Goal: Communication & Community: Answer question/provide support

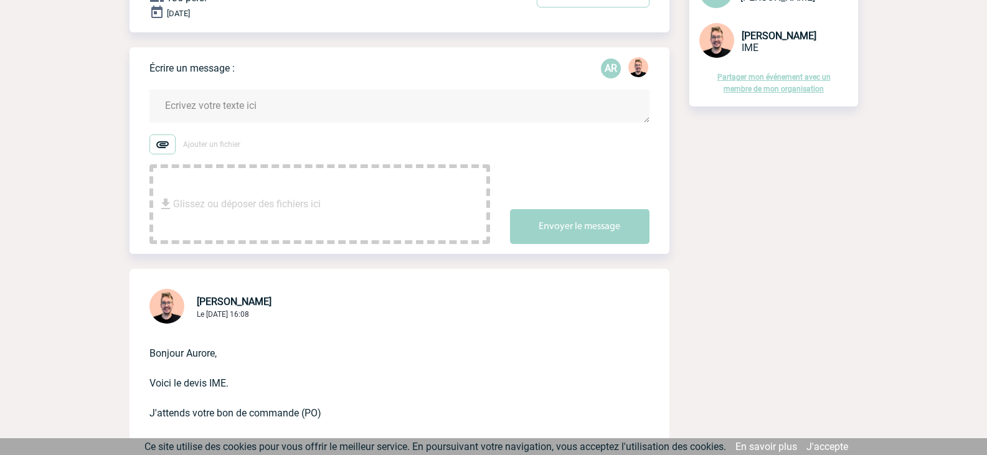
scroll to position [124, 0]
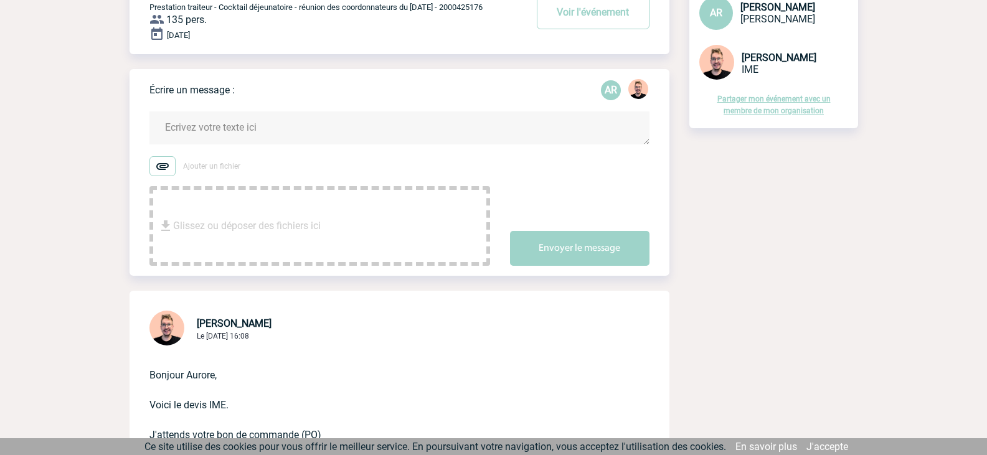
click at [253, 130] on textarea at bounding box center [399, 127] width 500 height 33
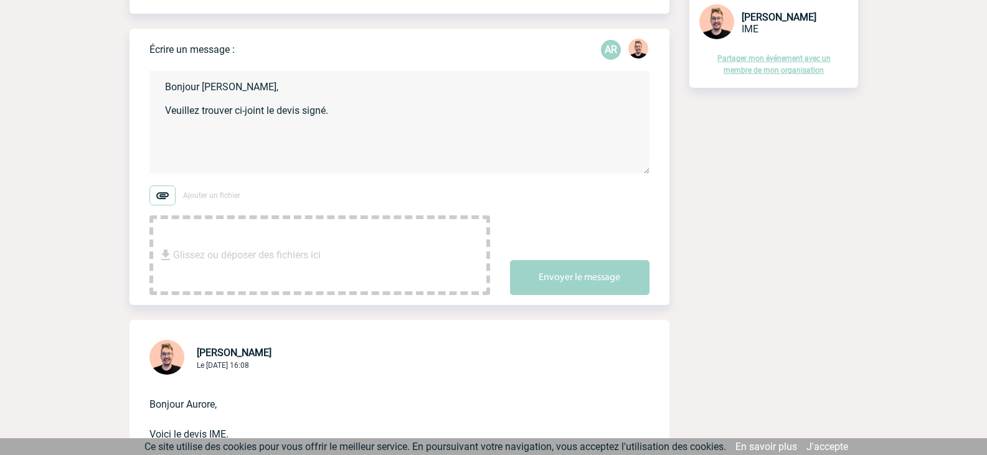
scroll to position [187, 0]
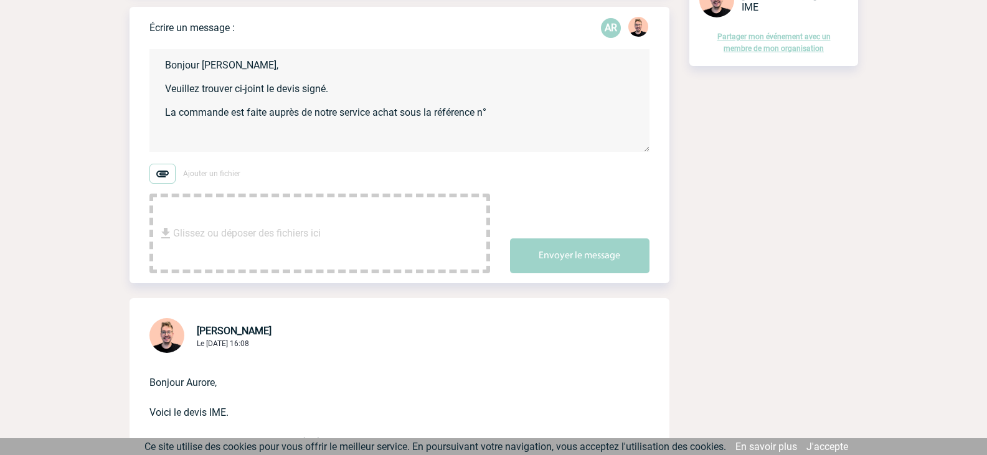
paste textarea "REQ169478"
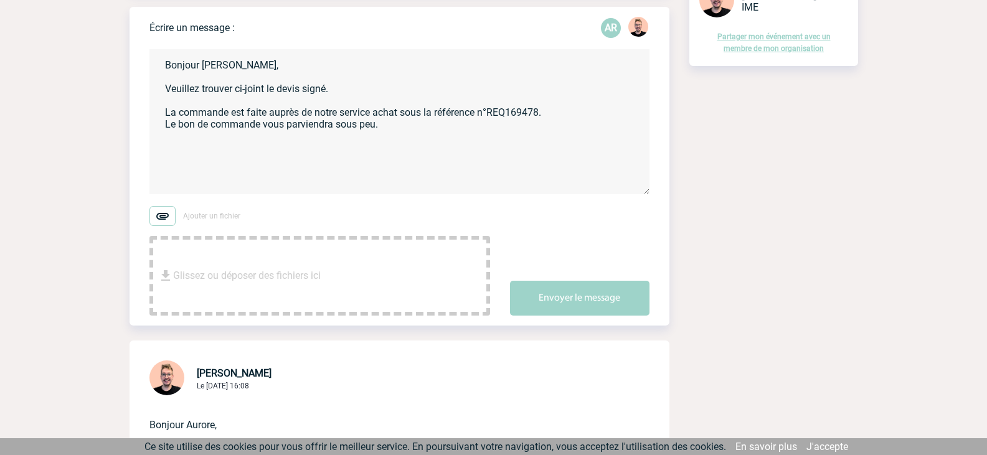
scroll to position [0, 0]
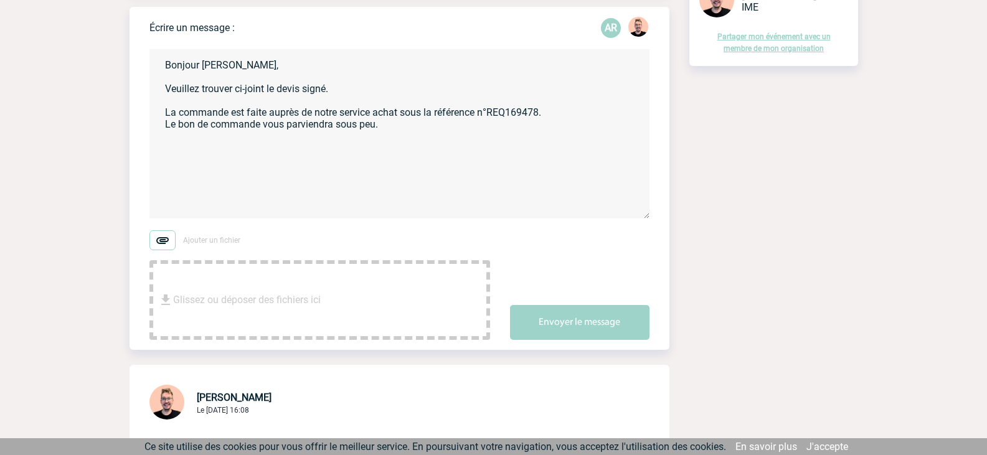
drag, startPoint x: 644, startPoint y: 151, endPoint x: 643, endPoint y: 217, distance: 66.6
click at [643, 217] on textarea "Bonjour [PERSON_NAME], Veuillez trouver ci-joint le devis signé. La commande es…" at bounding box center [399, 133] width 500 height 169
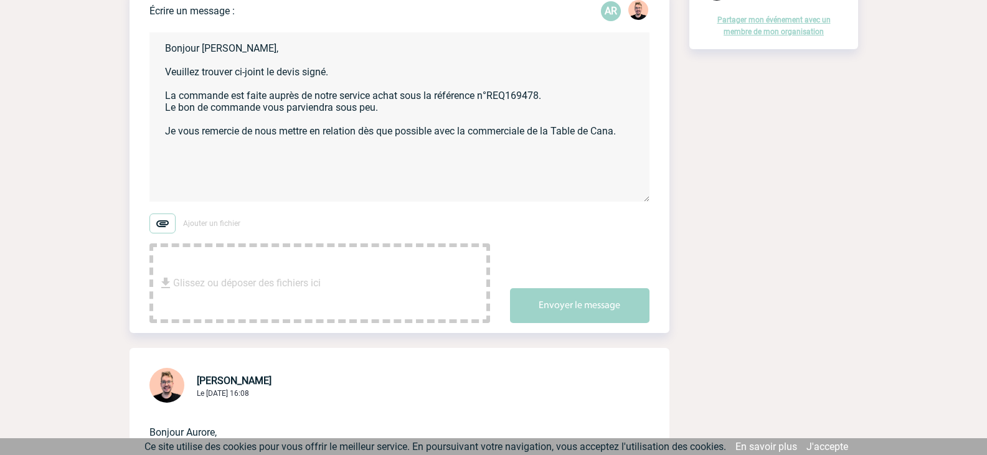
scroll to position [187, 0]
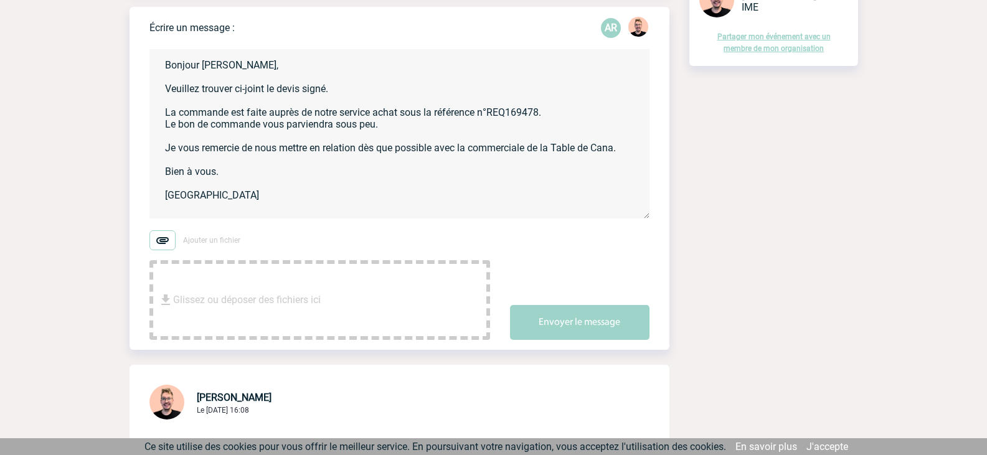
type textarea "Bonjour [PERSON_NAME], Veuillez trouver ci-joint le devis signé. La commande es…"
click at [162, 243] on img at bounding box center [162, 240] width 26 height 20
click at [0, 0] on input "Ajouter un fichier" at bounding box center [0, 0] width 0 height 0
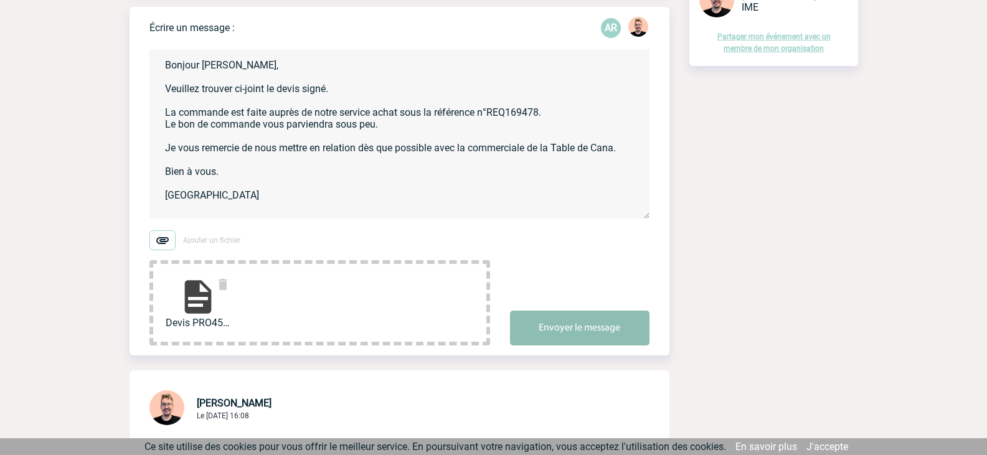
click at [593, 324] on button "Envoyer le message" at bounding box center [579, 328] width 139 height 35
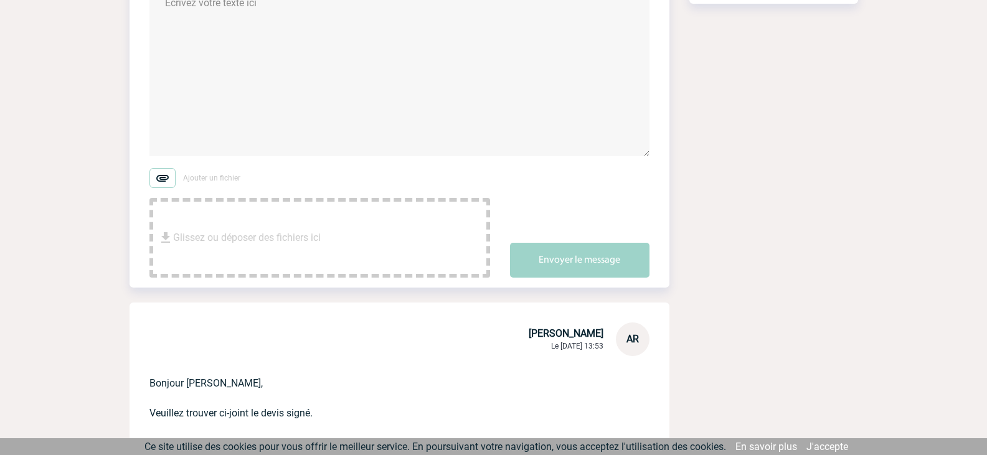
scroll to position [0, 0]
